Goal: Transaction & Acquisition: Purchase product/service

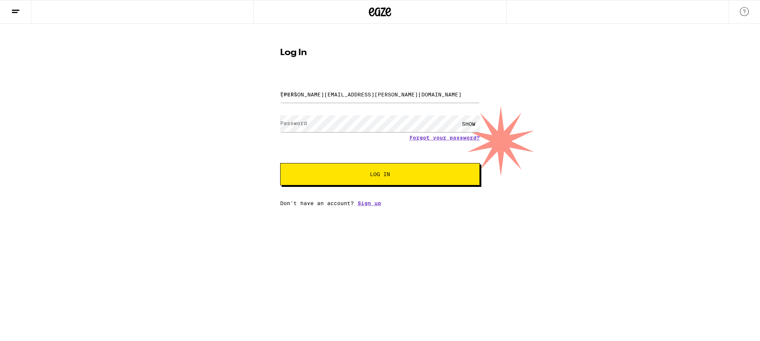
click at [370, 176] on span "Log In" at bounding box center [379, 174] width 139 height 5
click at [467, 124] on div "SHOW" at bounding box center [469, 124] width 22 height 17
click at [357, 182] on button "Log In" at bounding box center [380, 174] width 200 height 22
click at [325, 98] on input "[PERSON_NAME][EMAIL_ADDRESS][PERSON_NAME][DOMAIN_NAME]" at bounding box center [380, 94] width 200 height 17
click at [320, 93] on input "[PERSON_NAME][EMAIL_ADDRESS][PERSON_NAME][DOMAIN_NAME]" at bounding box center [380, 94] width 200 height 17
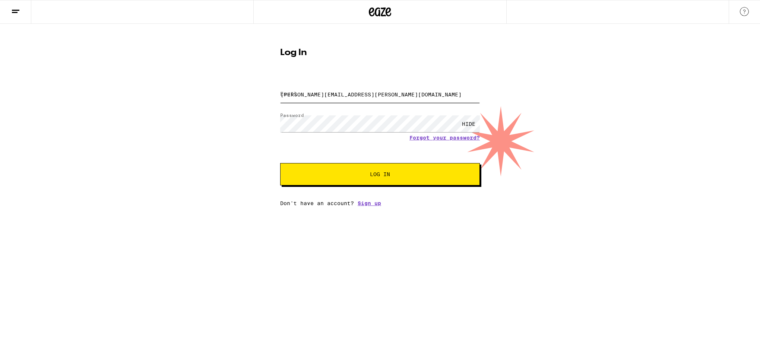
click at [320, 93] on input "[PERSON_NAME][EMAIL_ADDRESS][PERSON_NAME][DOMAIN_NAME]" at bounding box center [380, 94] width 200 height 17
click at [321, 96] on input "[PERSON_NAME][EMAIL_ADDRESS][PERSON_NAME][DOMAIN_NAME]" at bounding box center [380, 94] width 200 height 17
click at [356, 189] on div "Email Email Password Password HIDE Forgot your password? Log In Don't have an a…" at bounding box center [380, 141] width 200 height 130
drag, startPoint x: 354, startPoint y: 175, endPoint x: 387, endPoint y: 189, distance: 35.5
click at [387, 189] on div "Email Email Password Password HIDE Forgot your password? Log In Don't have an a…" at bounding box center [380, 141] width 200 height 130
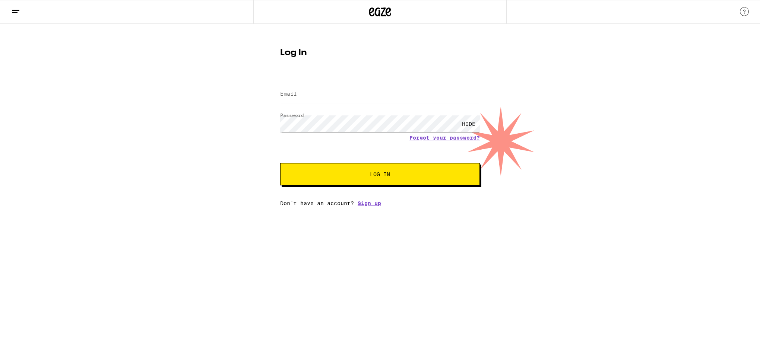
click at [383, 177] on span "Log In" at bounding box center [380, 174] width 20 height 5
type input "[PERSON_NAME][EMAIL_ADDRESS][PERSON_NAME][DOMAIN_NAME]"
click at [359, 172] on button "Log In" at bounding box center [380, 174] width 200 height 22
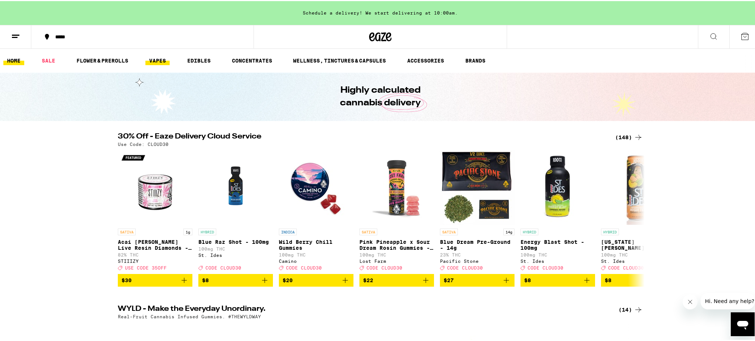
click at [162, 64] on link "VAPES" at bounding box center [157, 59] width 24 height 9
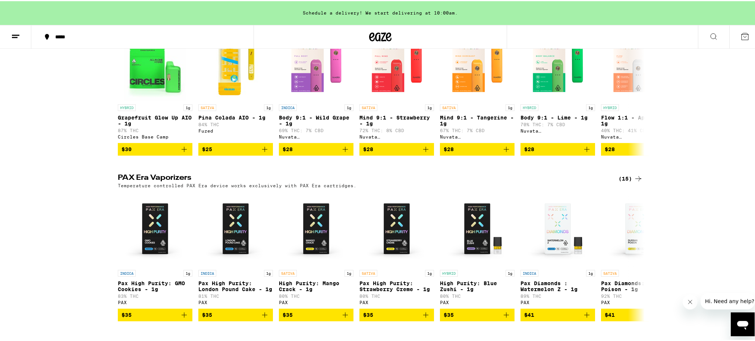
scroll to position [435, 0]
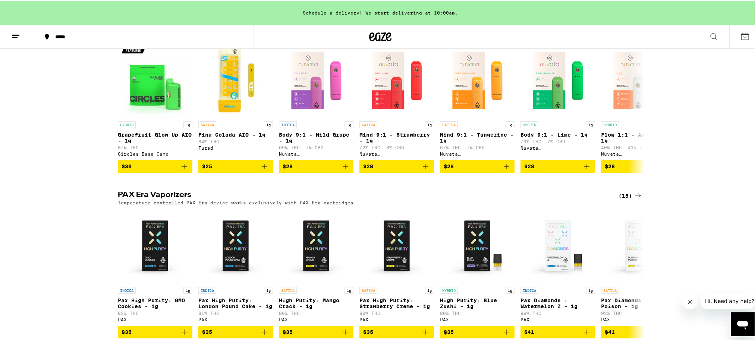
click at [709, 32] on icon at bounding box center [713, 35] width 9 height 9
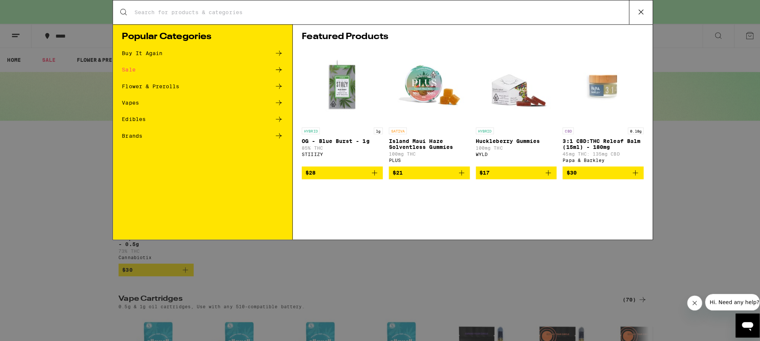
scroll to position [0, 0]
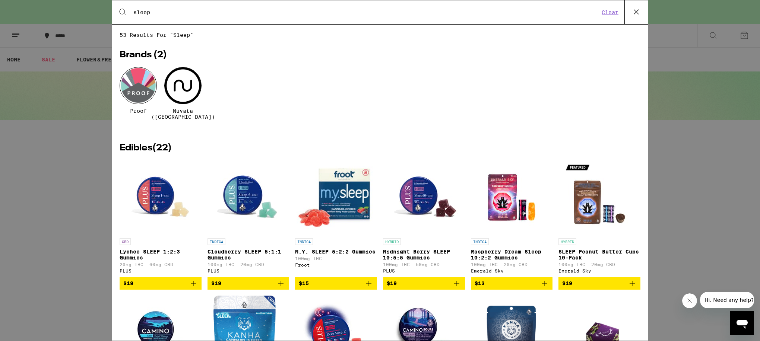
type input "sleep"
